Goal: Transaction & Acquisition: Obtain resource

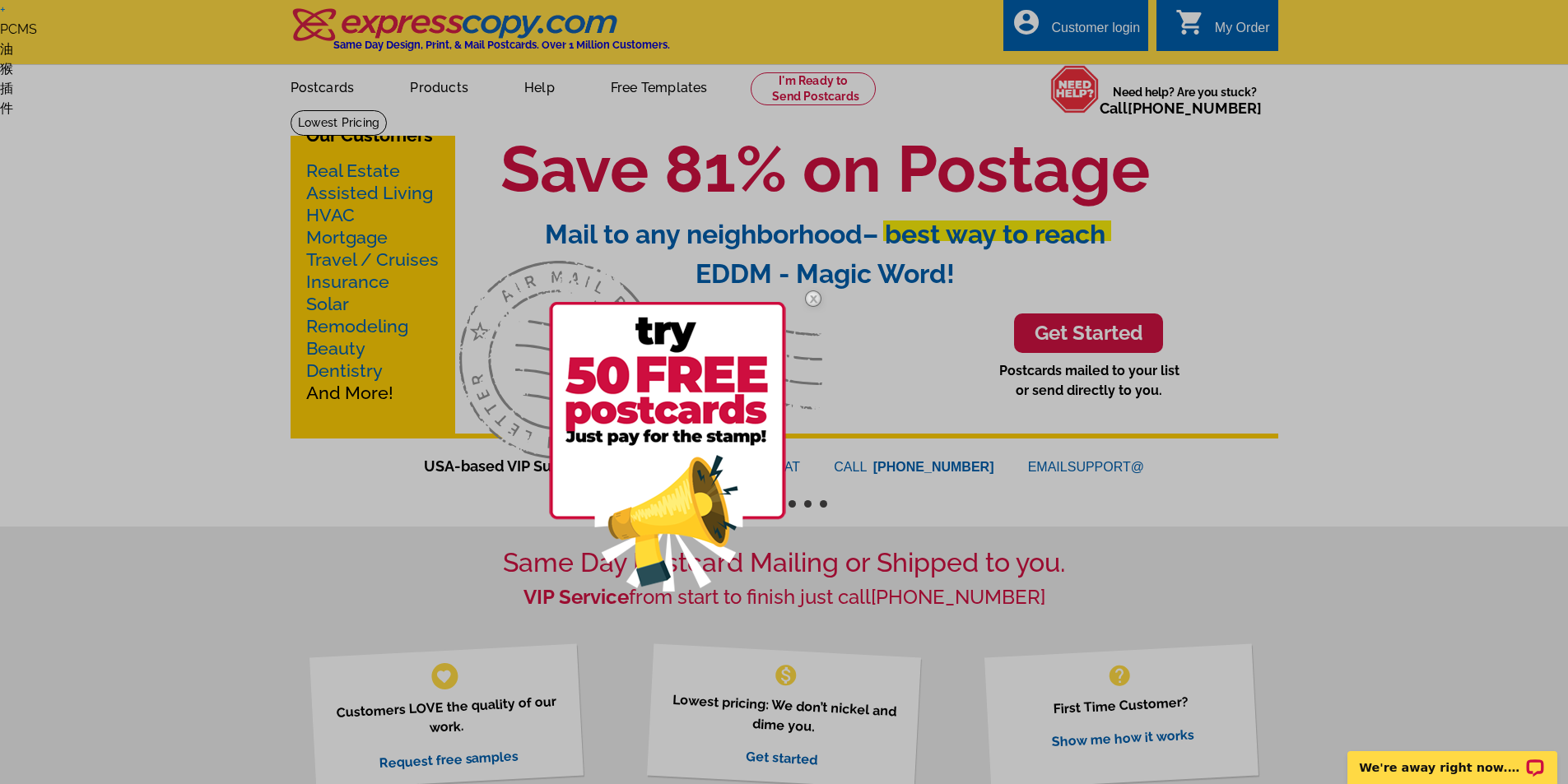
click at [667, 402] on img at bounding box center [667, 446] width 237 height 289
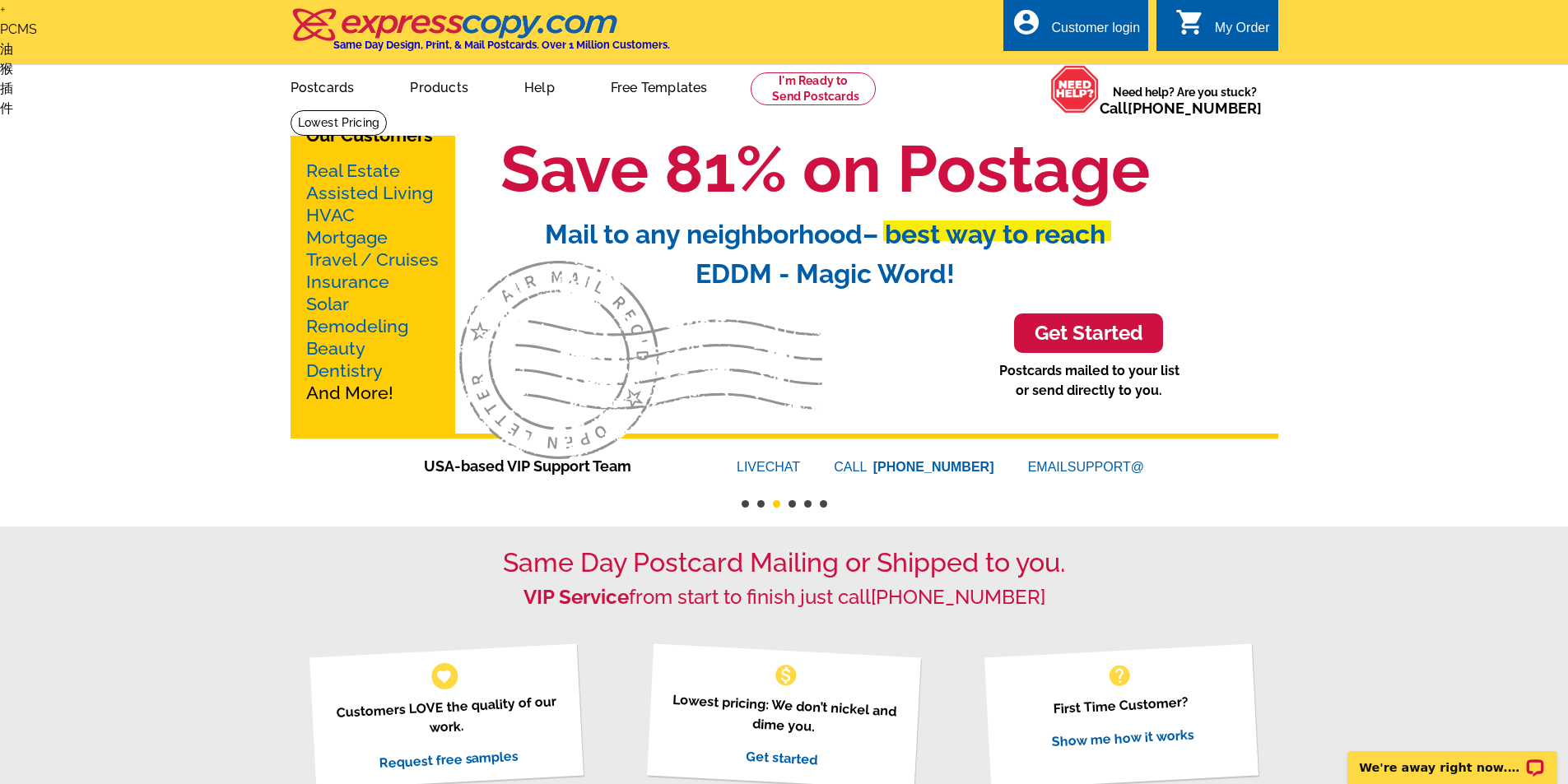
click at [792, 502] on button "4" at bounding box center [792, 503] width 8 height 7
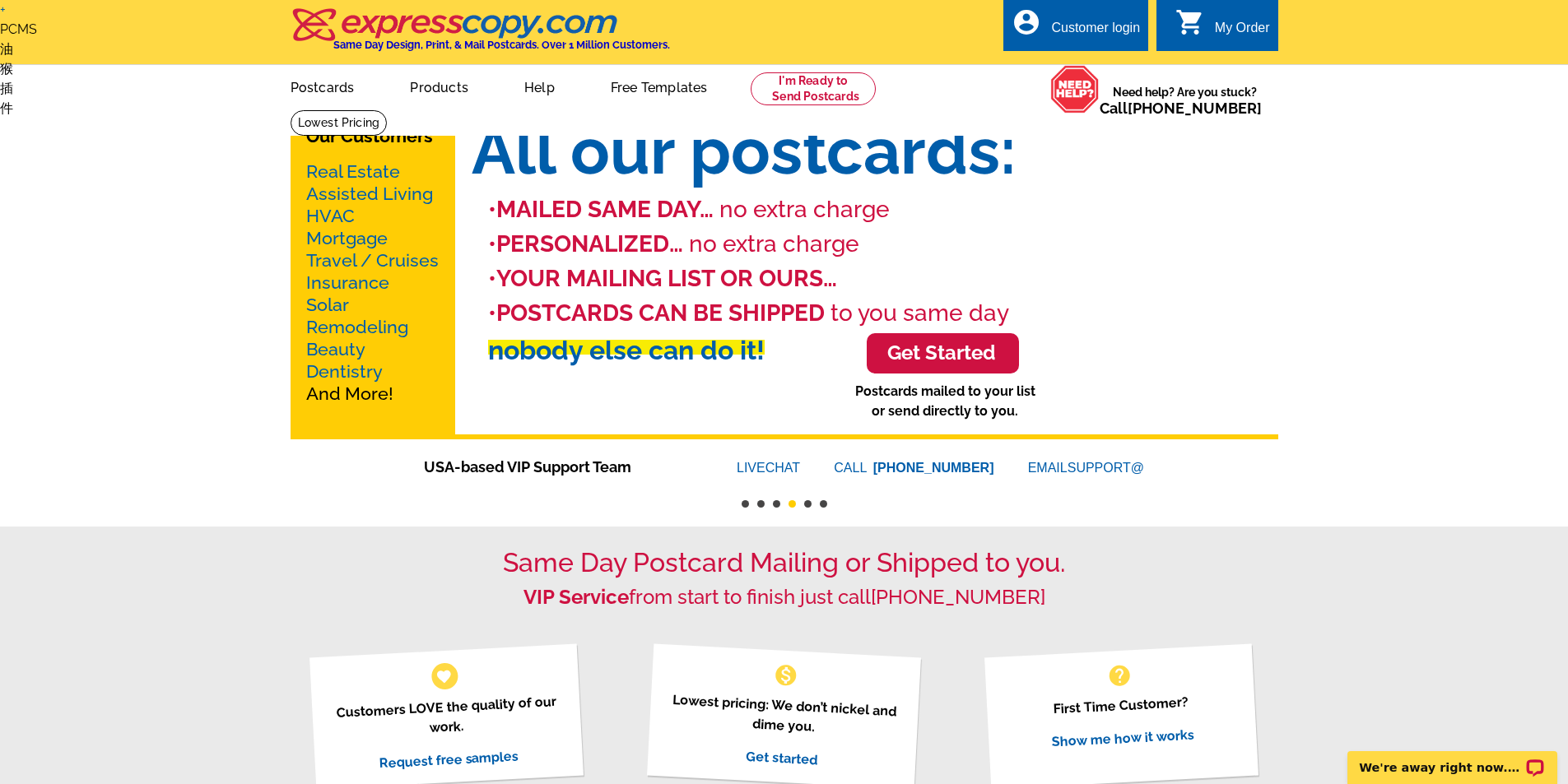
click at [806, 504] on button "5" at bounding box center [807, 503] width 8 height 7
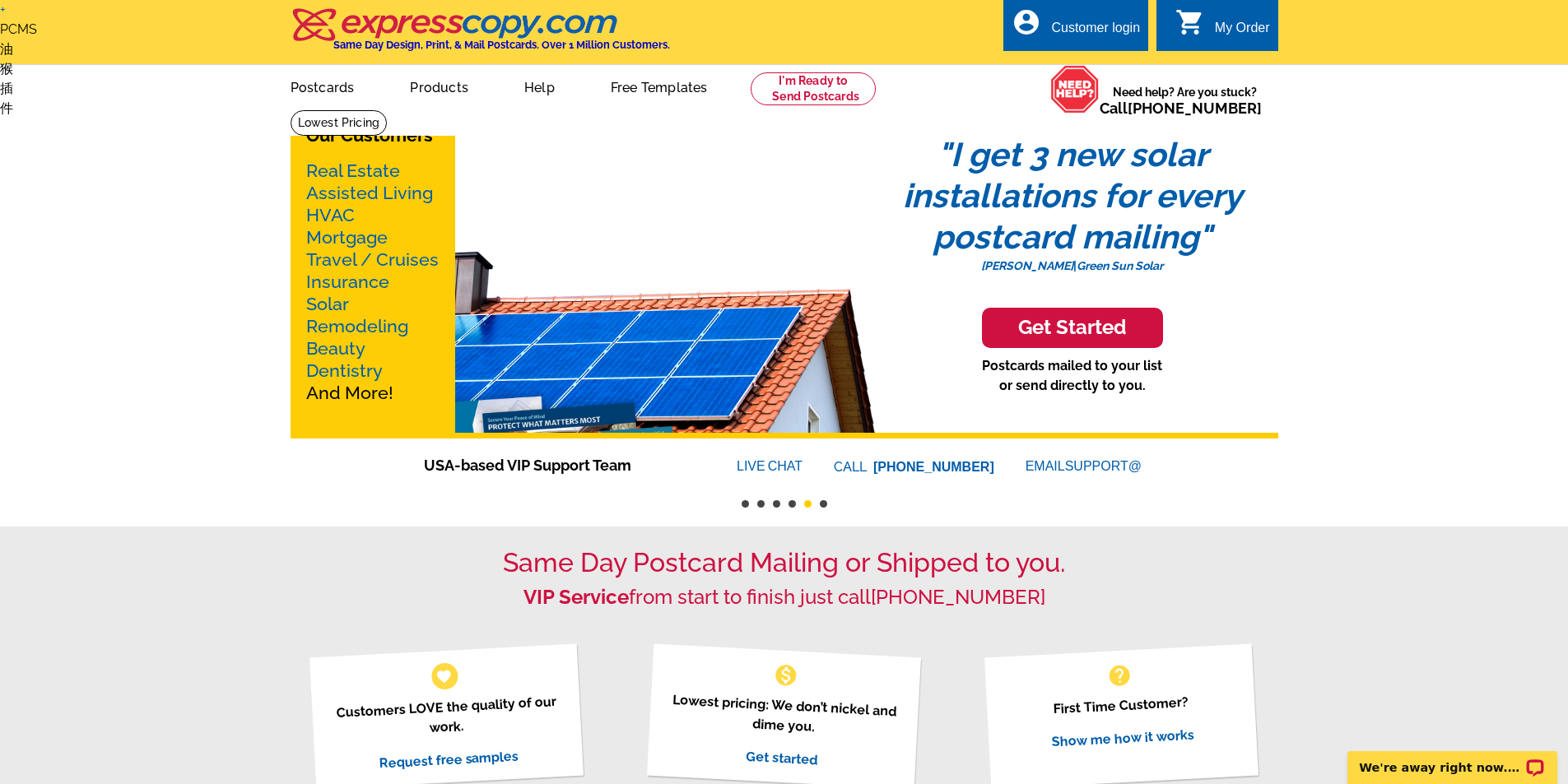
click at [822, 505] on button "6" at bounding box center [823, 503] width 8 height 7
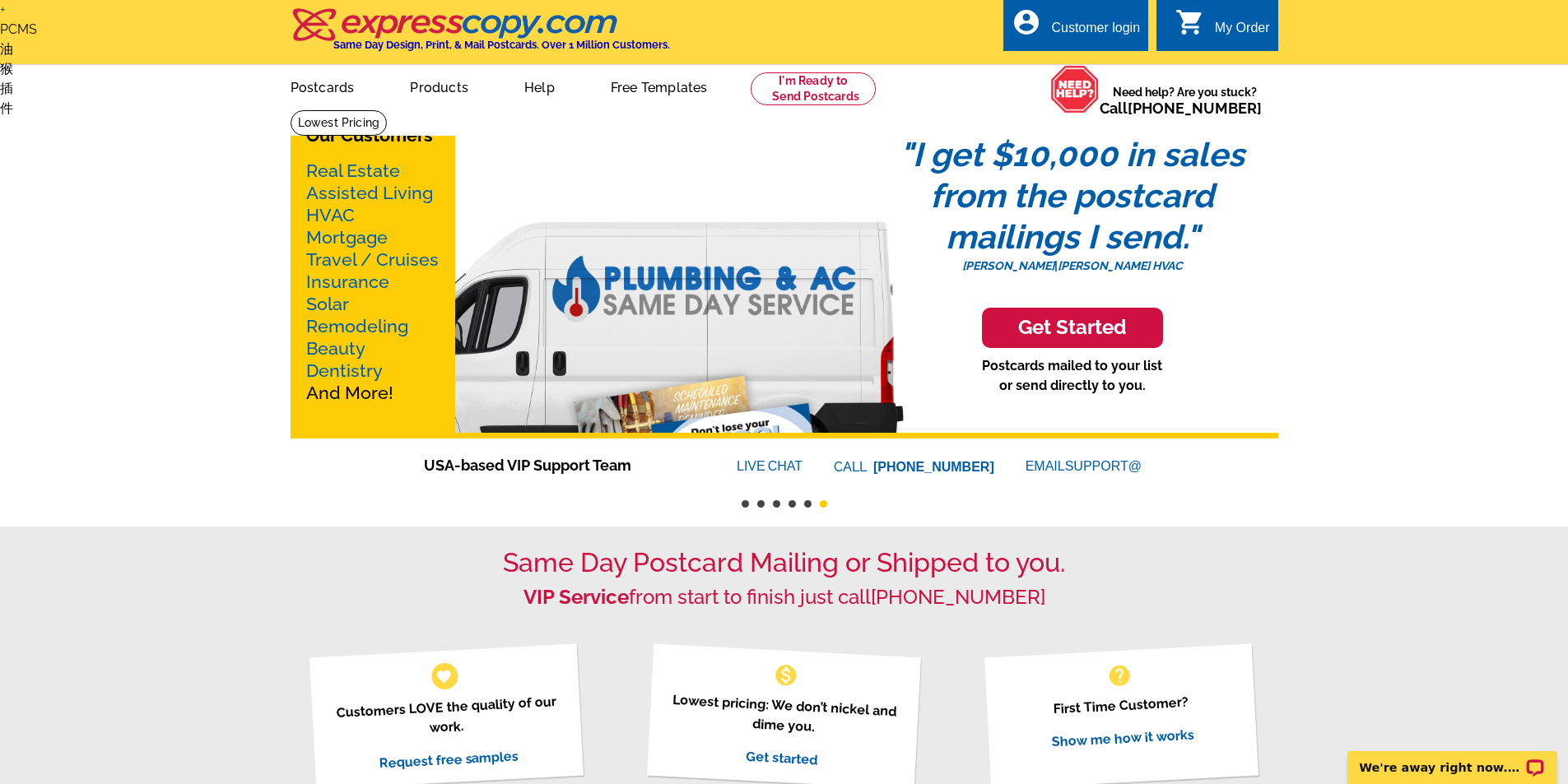
click at [744, 507] on button "1" at bounding box center [744, 503] width 8 height 7
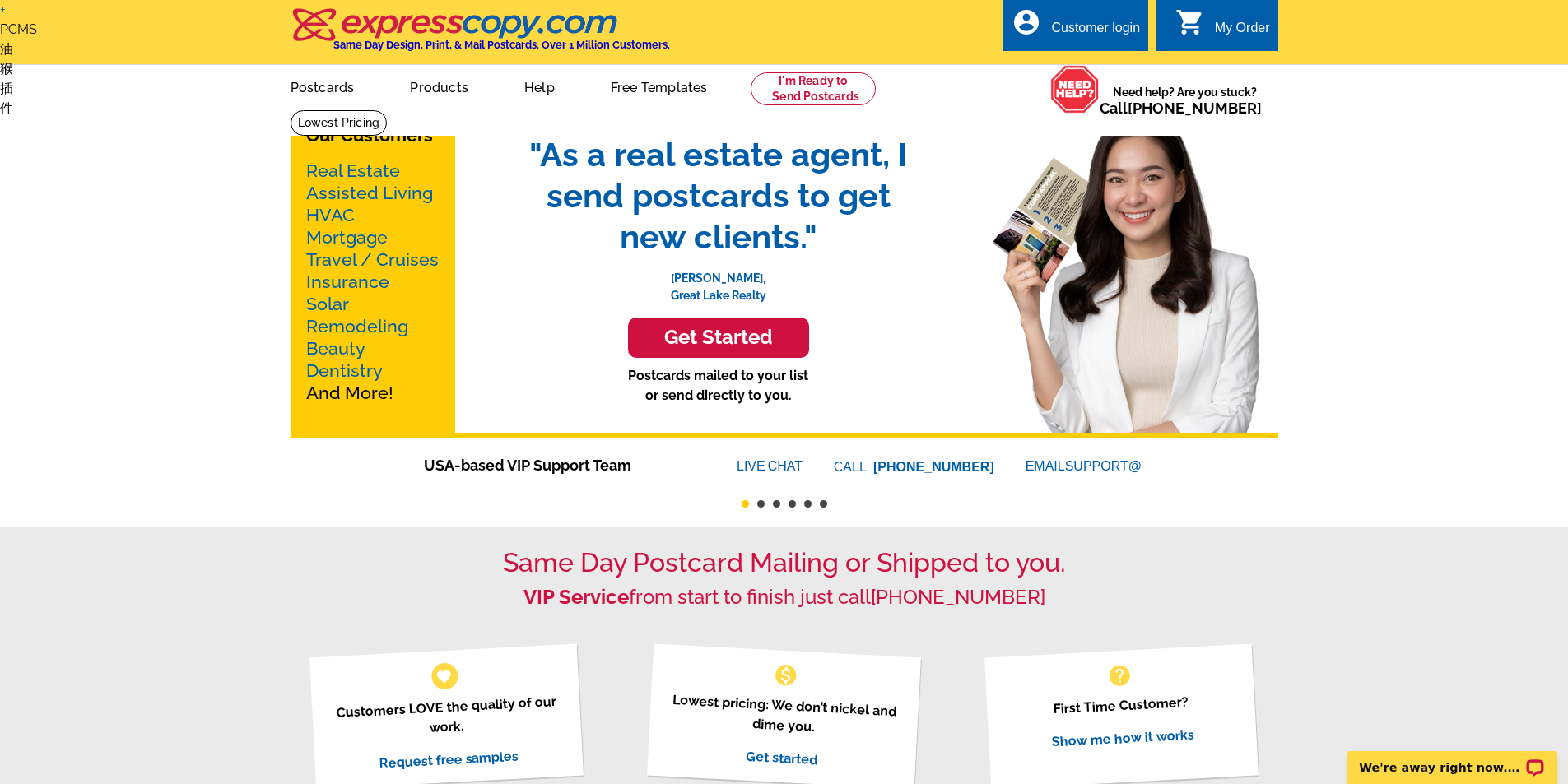
click at [761, 505] on button "2" at bounding box center [760, 503] width 8 height 7
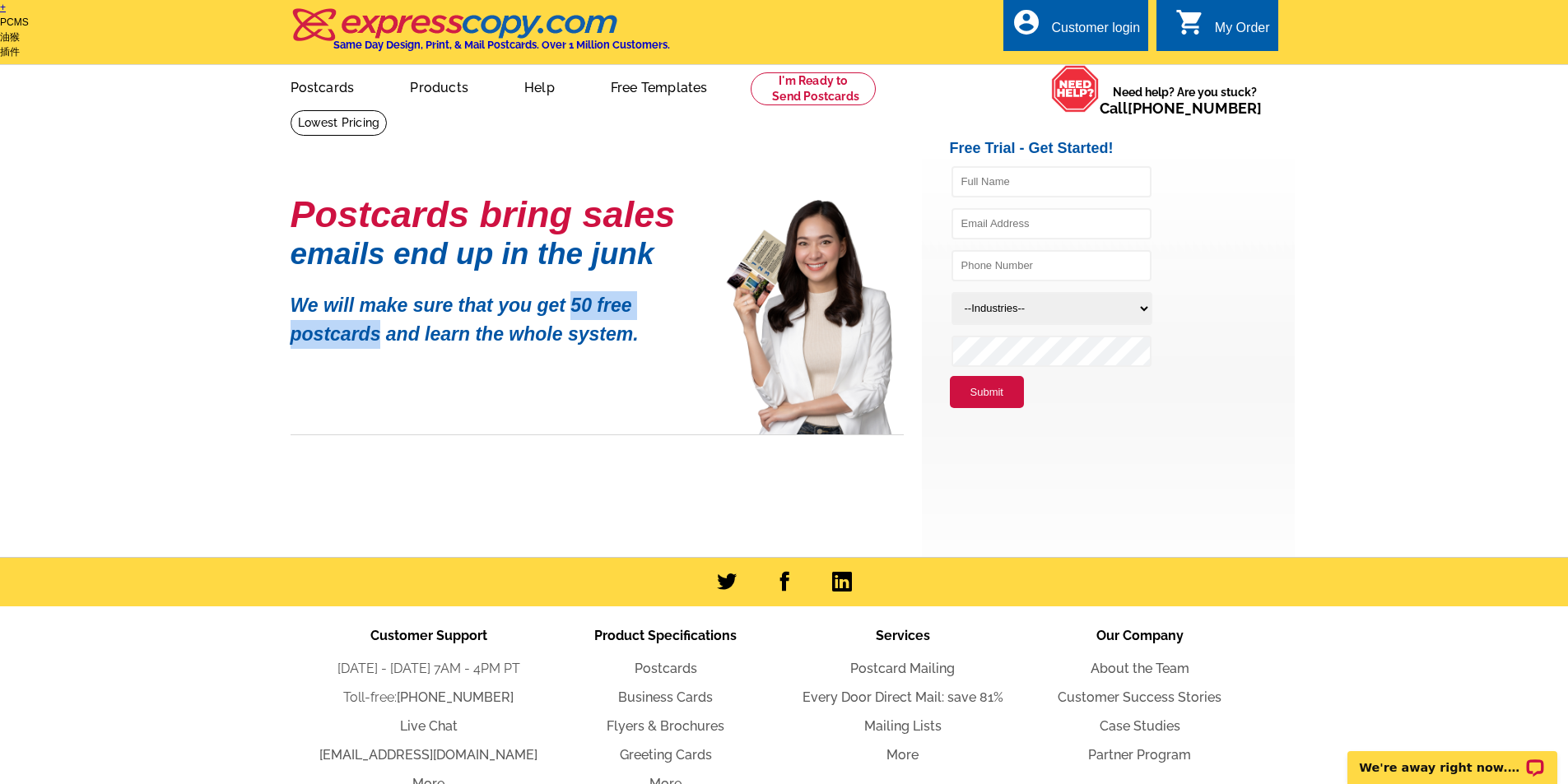
copy p "50 free postcards"
drag, startPoint x: 564, startPoint y: 304, endPoint x: 373, endPoint y: 344, distance: 195.1
click at [373, 344] on p "We will make sure that you get 50 free postcards and learn the whole system." at bounding box center [496, 313] width 412 height 69
